Goal: Task Accomplishment & Management: Manage account settings

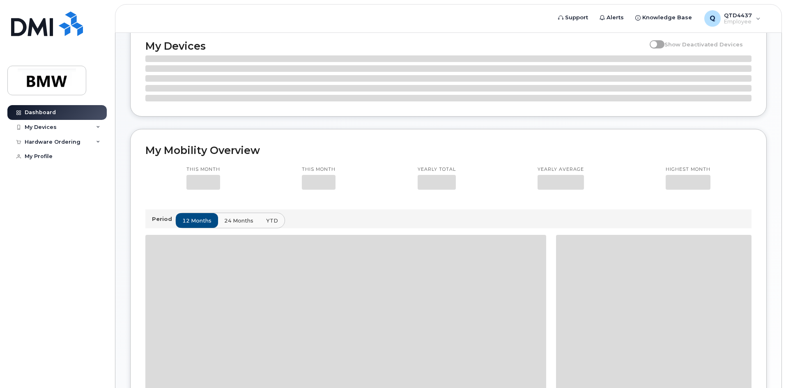
scroll to position [111, 0]
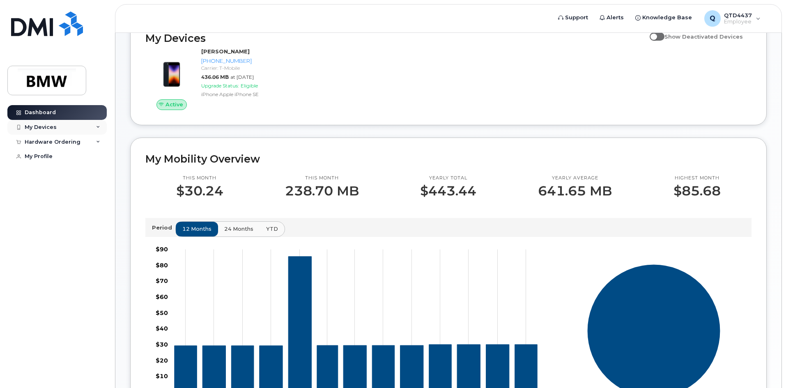
click at [44, 127] on div "My Devices" at bounding box center [41, 127] width 32 height 7
click at [59, 163] on div "([PERSON_NAME])" at bounding box center [75, 165] width 50 height 7
click at [87, 160] on div "[PHONE_NUMBER]" at bounding box center [75, 157] width 50 height 7
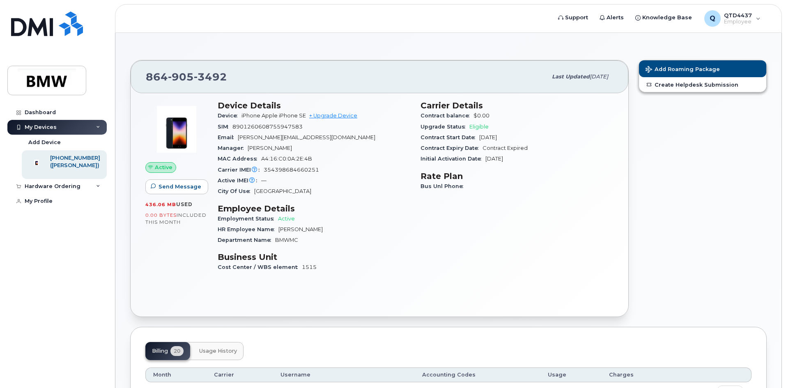
scroll to position [123, 0]
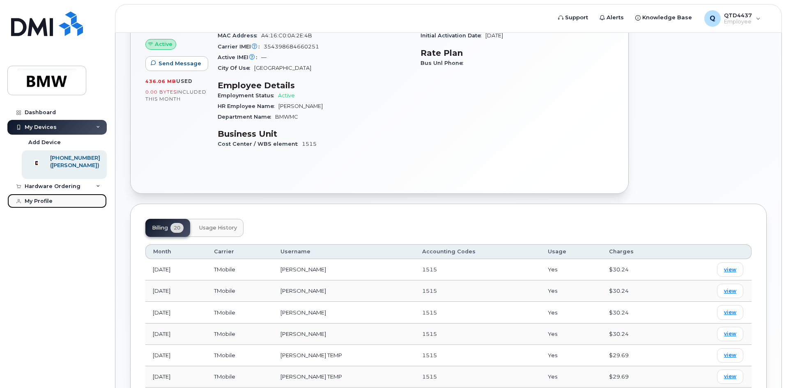
click at [29, 205] on link "My Profile" at bounding box center [56, 201] width 99 height 15
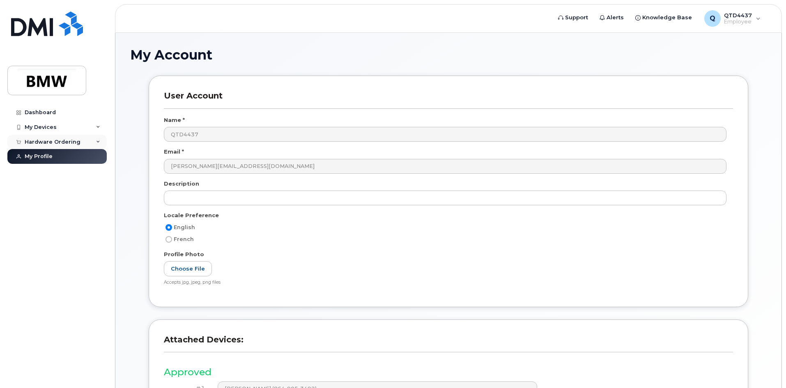
click at [45, 145] on div "Hardware Ordering" at bounding box center [56, 142] width 99 height 15
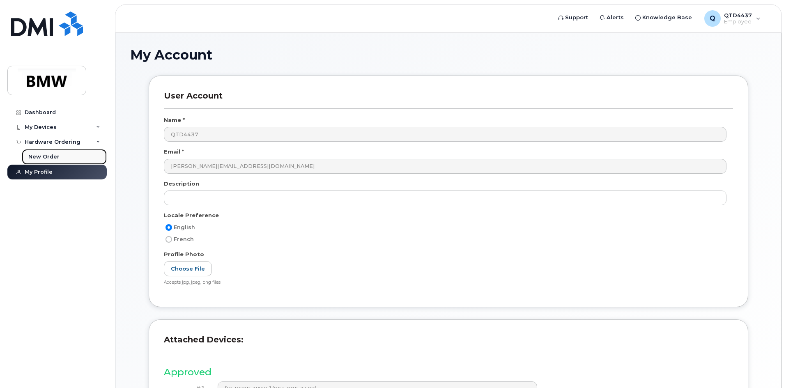
click at [42, 158] on div "New Order" at bounding box center [43, 156] width 31 height 7
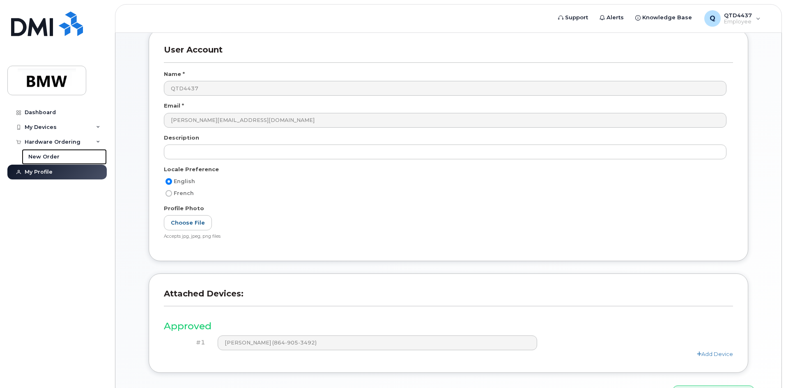
scroll to position [100, 0]
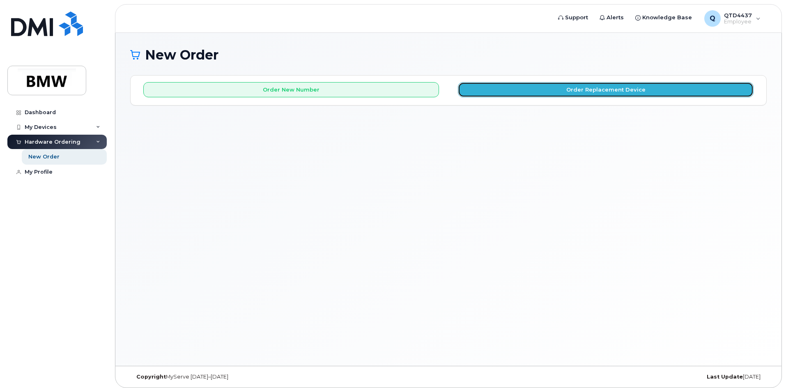
click at [502, 96] on button "Order Replacement Device" at bounding box center [606, 89] width 296 height 15
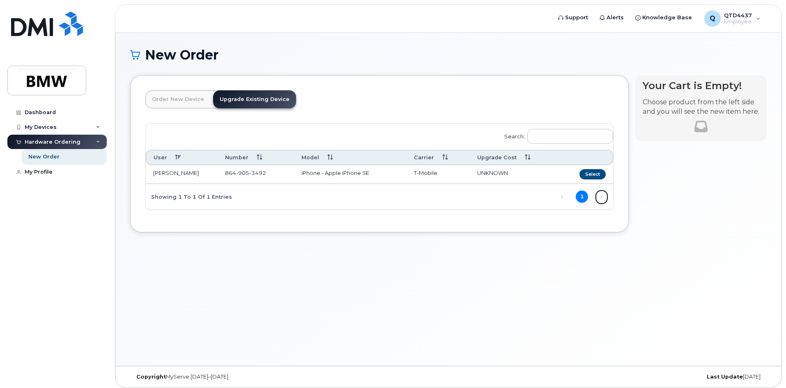
click at [601, 195] on link "Next" at bounding box center [601, 197] width 12 height 12
click at [35, 125] on div "My Devices" at bounding box center [41, 127] width 32 height 7
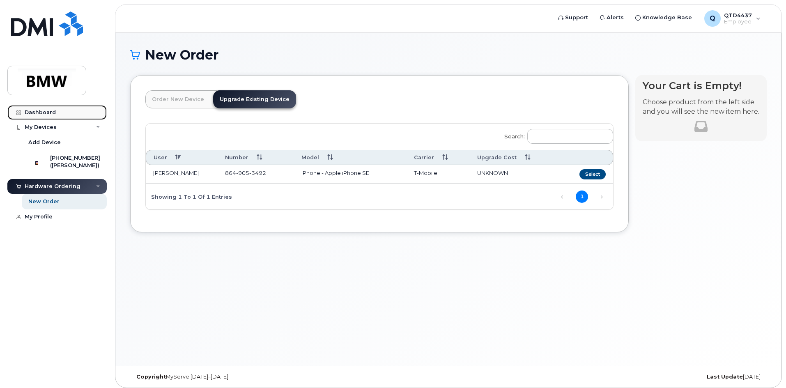
click at [42, 110] on div "Dashboard" at bounding box center [40, 112] width 31 height 7
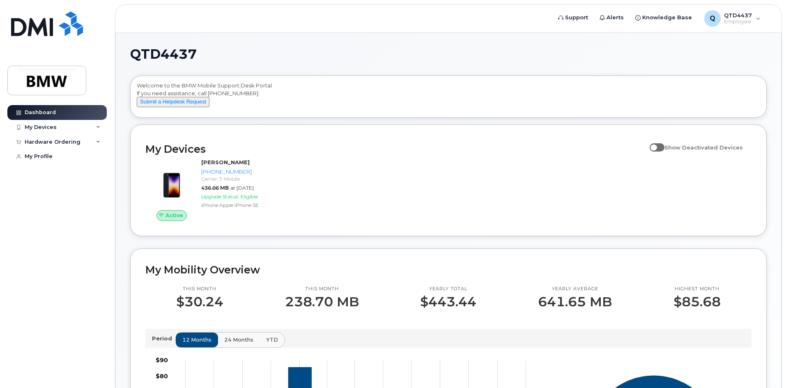
click at [663, 152] on span at bounding box center [657, 147] width 15 height 8
click at [656, 146] on input "Show Deactivated Devices" at bounding box center [653, 143] width 7 height 7
click at [662, 152] on span at bounding box center [657, 147] width 15 height 8
click at [656, 146] on input "Show Deactivated Devices" at bounding box center [653, 143] width 7 height 7
checkbox input "false"
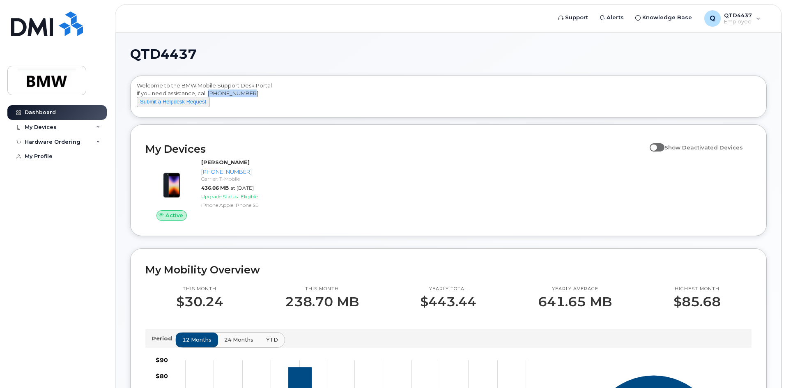
drag, startPoint x: 209, startPoint y: 93, endPoint x: 252, endPoint y: 92, distance: 43.1
click at [252, 92] on div "Welcome to the BMW Mobile Support Desk Portal If you need assistance, call 800-…" at bounding box center [448, 98] width 623 height 33
click at [44, 129] on div "My Devices" at bounding box center [41, 127] width 32 height 7
click at [48, 125] on div "My Devices" at bounding box center [41, 127] width 32 height 7
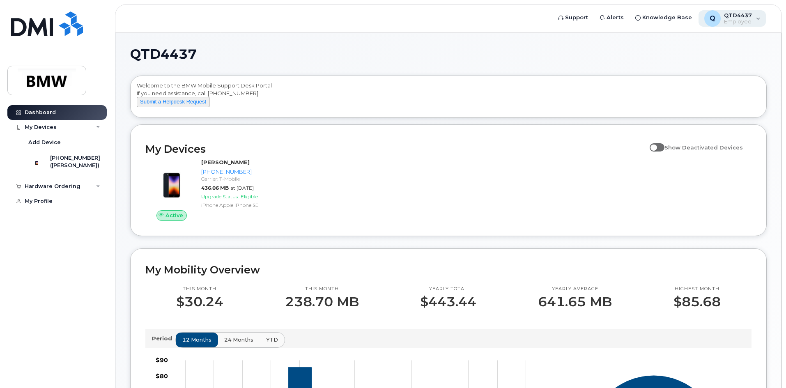
click at [759, 21] on div "Q QTD4437 Employee" at bounding box center [733, 18] width 68 height 16
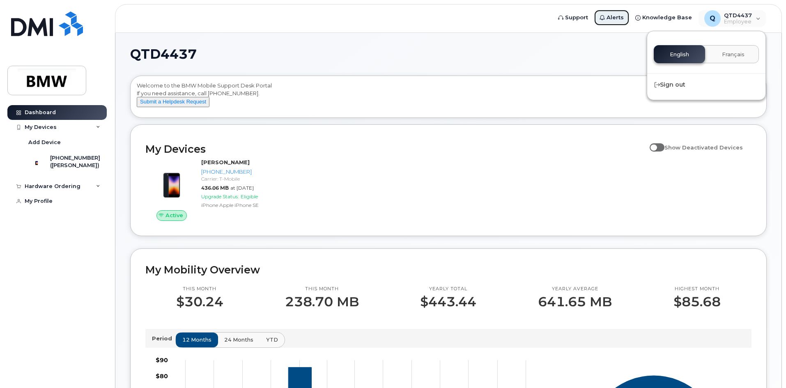
click at [604, 15] on link "Alerts" at bounding box center [612, 17] width 36 height 16
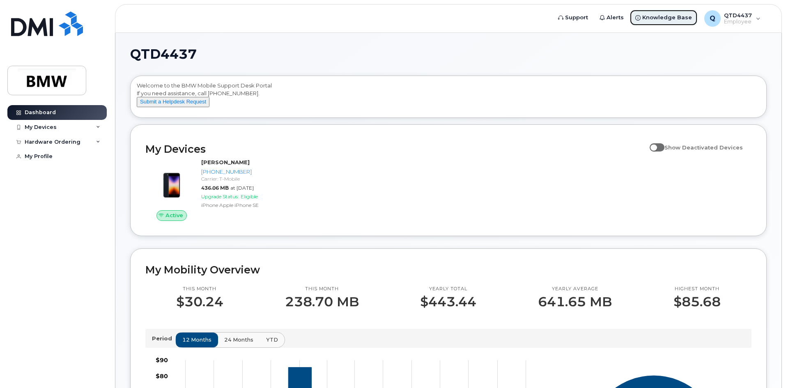
click at [666, 20] on span "Knowledge Base" at bounding box center [667, 18] width 50 height 8
click at [97, 128] on icon at bounding box center [98, 127] width 4 height 4
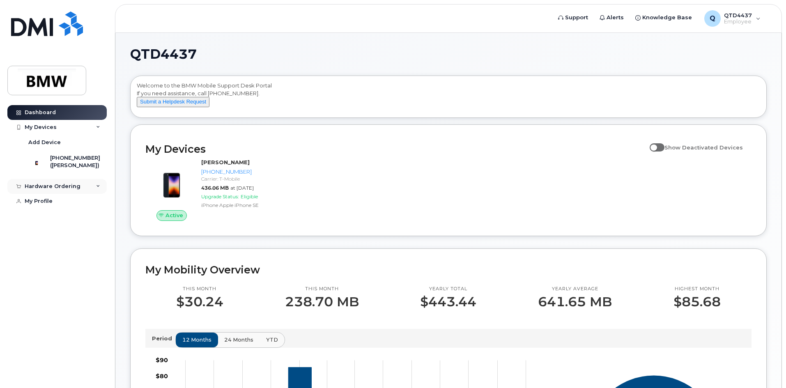
click at [46, 190] on div "Hardware Ordering" at bounding box center [53, 186] width 56 height 7
click at [45, 205] on div "New Order" at bounding box center [43, 201] width 31 height 7
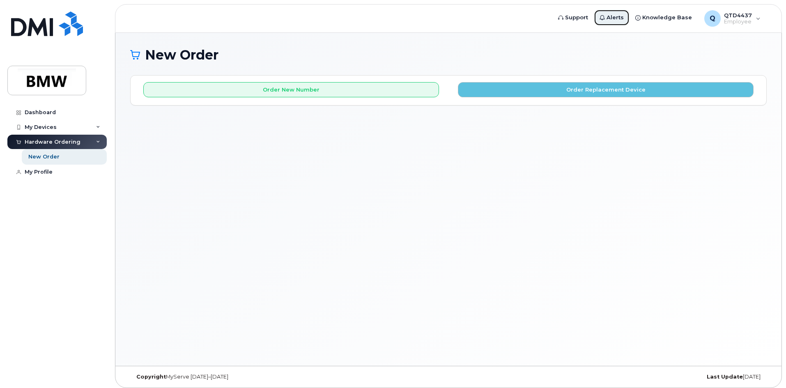
click at [624, 16] on span "Alerts" at bounding box center [615, 18] width 17 height 8
click at [96, 126] on div "My Devices" at bounding box center [56, 127] width 99 height 15
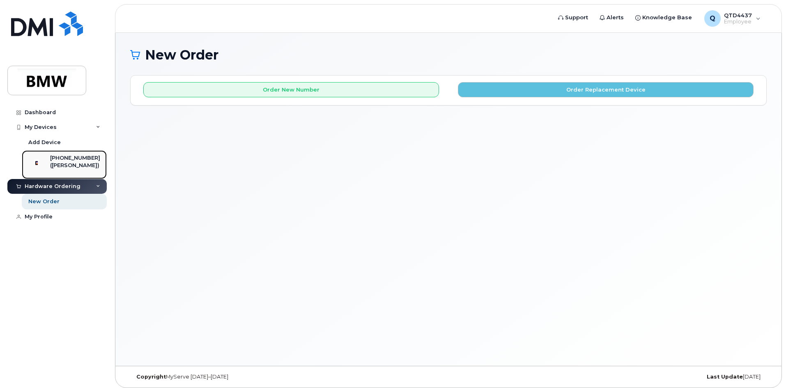
click at [87, 157] on div "[PHONE_NUMBER]" at bounding box center [75, 157] width 50 height 7
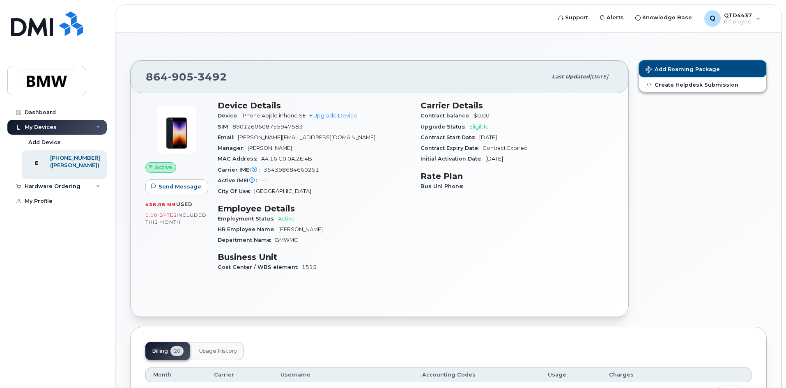
click at [664, 72] on button "Add Roaming Package" at bounding box center [702, 68] width 127 height 17
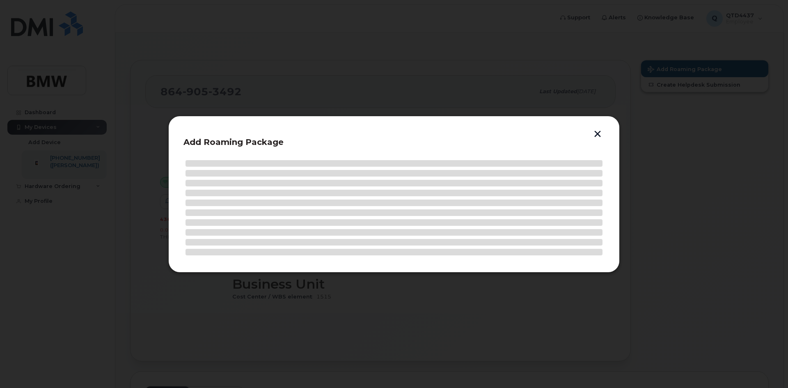
click at [599, 134] on button "button" at bounding box center [598, 135] width 12 height 9
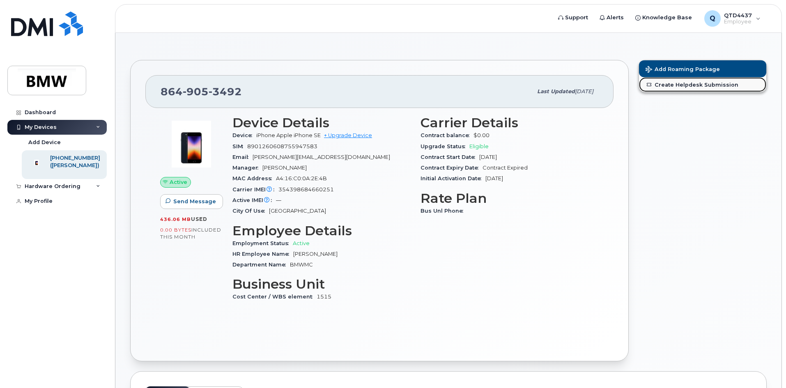
click at [671, 85] on link "Create Helpdesk Submission" at bounding box center [702, 84] width 127 height 15
